Goal: Information Seeking & Learning: Learn about a topic

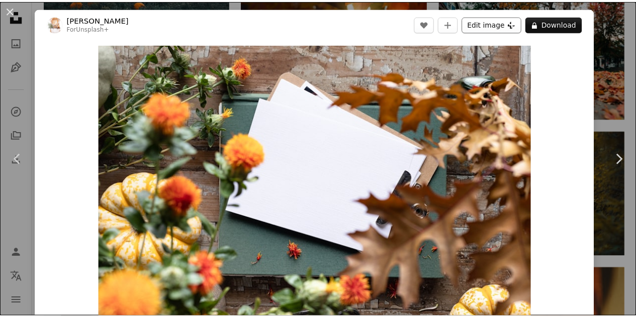
scroll to position [18, 0]
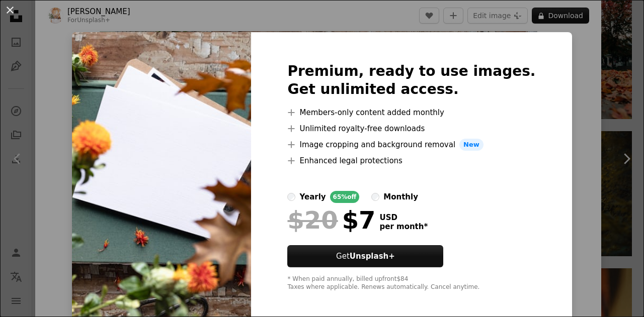
click at [566, 87] on div "An X shape Premium, ready to use images. Get unlimited access. A plus sign Memb…" at bounding box center [322, 158] width 644 height 317
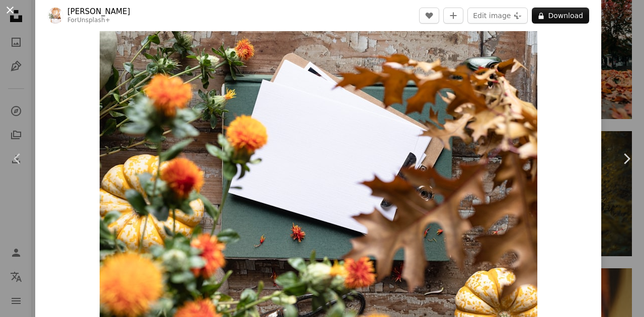
click at [10, 7] on button "An X shape" at bounding box center [10, 10] width 12 height 12
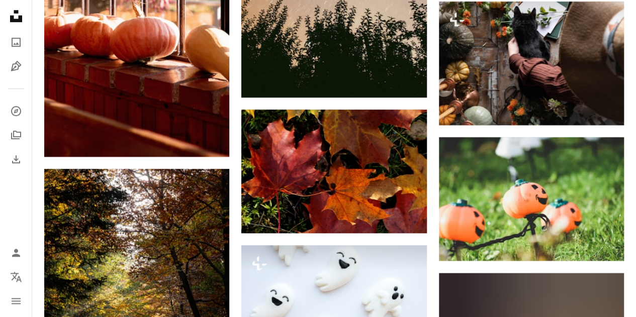
scroll to position [4125, 0]
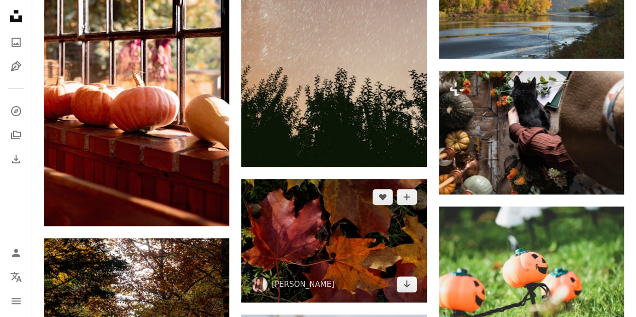
click at [339, 221] on img at bounding box center [333, 241] width 185 height 124
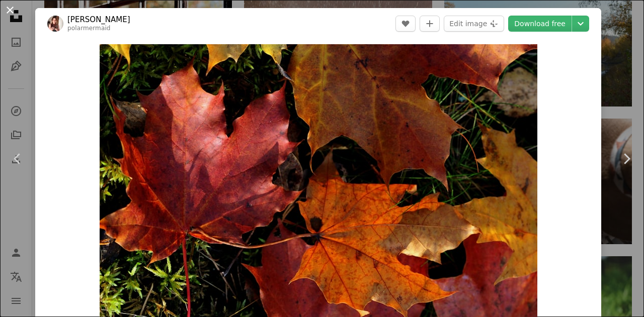
click at [9, 8] on button "An X shape" at bounding box center [10, 10] width 12 height 12
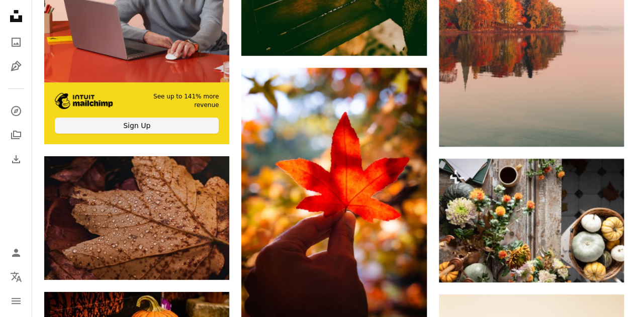
scroll to position [1912, 0]
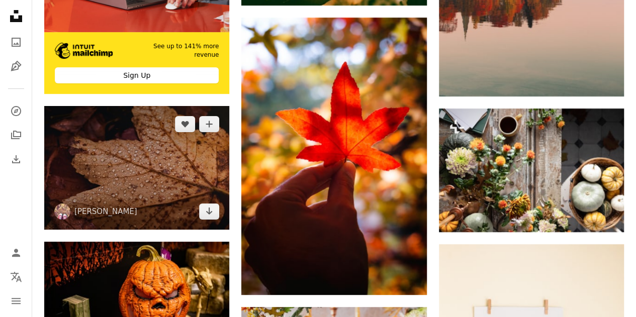
click at [151, 187] on img at bounding box center [136, 168] width 185 height 124
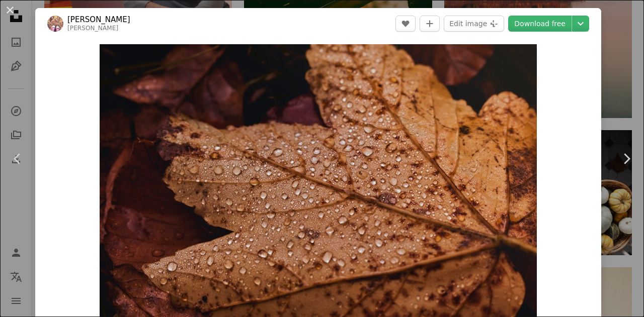
click at [11, 8] on button "An X shape" at bounding box center [10, 10] width 12 height 12
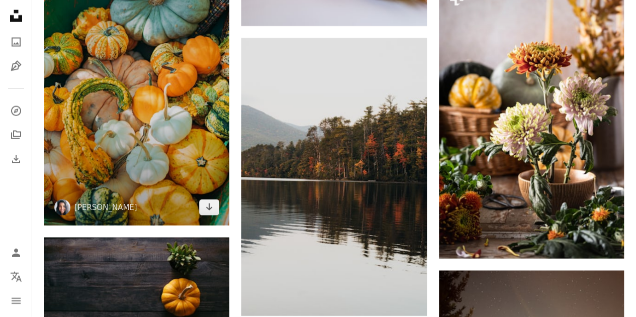
scroll to position [956, 0]
